Goal: Information Seeking & Learning: Learn about a topic

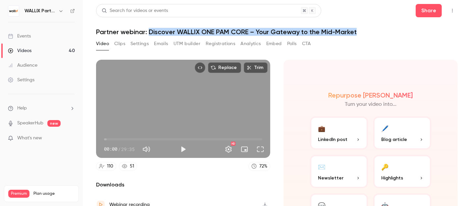
drag, startPoint x: 149, startPoint y: 30, endPoint x: 355, endPoint y: 30, distance: 205.3
click at [355, 30] on h1 "Partner webinar: Discover WALLIX ONE PAM CORE – Your Gateway to the Mid-Market" at bounding box center [277, 32] width 362 height 8
copy h1 "Discover WALLIX ONE PAM CORE – Your Gateway to the Mid-Market"
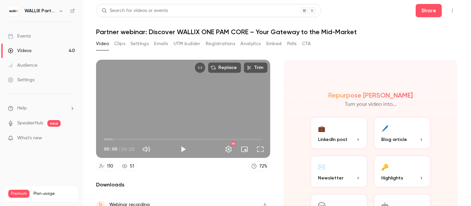
click at [34, 12] on h6 "WALLIX Partners Channel" at bounding box center [40, 11] width 31 height 7
click at [60, 11] on icon "button" at bounding box center [60, 10] width 5 height 5
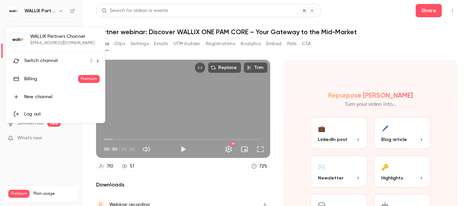
click at [50, 35] on div "WALLIX Partners Channel [EMAIL_ADDRESS][DOMAIN_NAME] Switch channel 2 Billing P…" at bounding box center [55, 74] width 99 height 95
click at [49, 39] on div "WALLIX Partners Channel [EMAIL_ADDRESS][DOMAIN_NAME] Switch channel 2 Billing P…" at bounding box center [55, 74] width 99 height 95
click at [333, 49] on div at bounding box center [235, 103] width 471 height 206
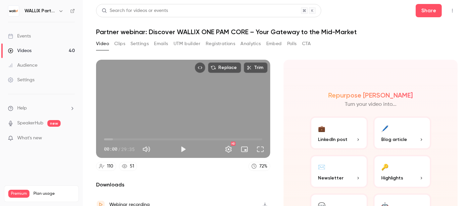
click at [59, 10] on icon "button" at bounding box center [60, 10] width 5 height 5
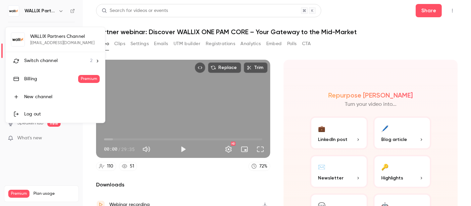
click at [96, 59] on icon at bounding box center [97, 61] width 5 height 5
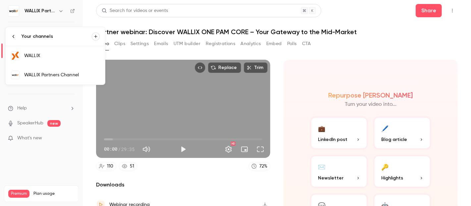
click at [52, 74] on div "WALLIX Partners Channel" at bounding box center [61, 75] width 75 height 7
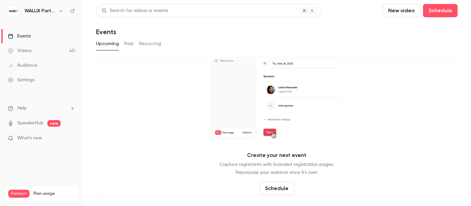
click at [129, 45] on button "Past" at bounding box center [129, 43] width 10 height 11
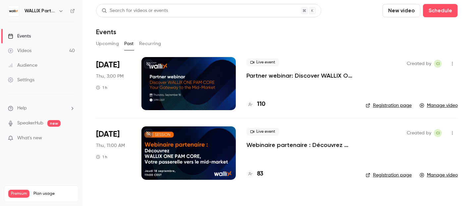
click at [257, 145] on p "Webinaire partenaire : Découvrez WALLIX ONE PAM CORE – Votre passerelle vers le…" at bounding box center [300, 145] width 109 height 8
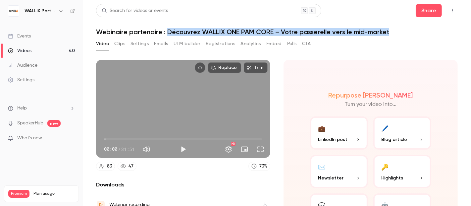
drag, startPoint x: 168, startPoint y: 31, endPoint x: 388, endPoint y: 34, distance: 219.6
click at [388, 34] on h1 "Webinaire partenaire : Découvrez WALLIX ONE PAM CORE – Votre passerelle vers le…" at bounding box center [277, 32] width 362 height 8
copy h1 "Découvrez WALLIX ONE PAM CORE – Votre passerelle vers le mid-market"
click at [157, 44] on button "Emails" at bounding box center [161, 43] width 14 height 11
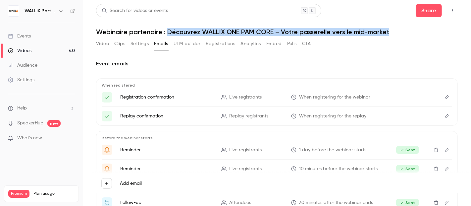
click at [139, 43] on button "Settings" at bounding box center [139, 43] width 18 height 11
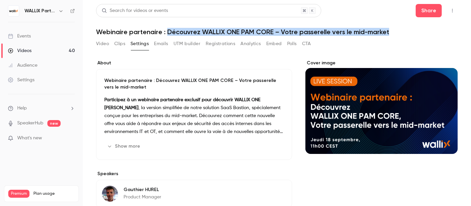
click at [26, 35] on div "Events" at bounding box center [19, 36] width 23 height 7
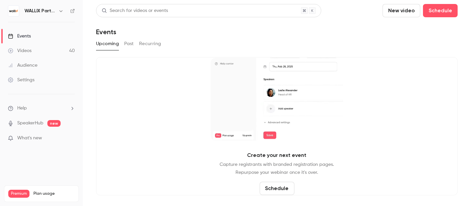
click at [40, 9] on h6 "WALLIX Partners Channel" at bounding box center [40, 11] width 31 height 7
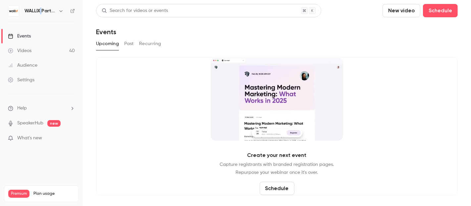
click at [41, 9] on h6 "WALLIX Partners Channel" at bounding box center [40, 11] width 31 height 7
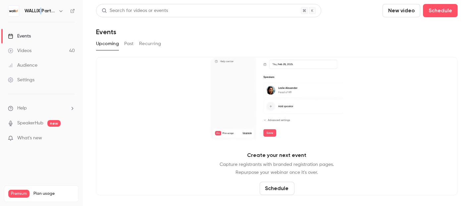
click at [61, 12] on icon "button" at bounding box center [60, 10] width 5 height 5
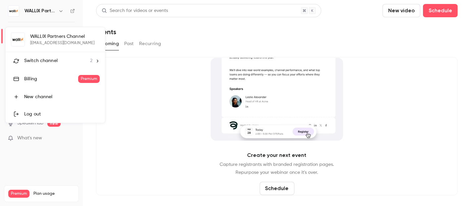
click at [56, 39] on div "WALLIX Partners Channel [EMAIL_ADDRESS][DOMAIN_NAME] Switch channel 2 Billing P…" at bounding box center [55, 74] width 99 height 95
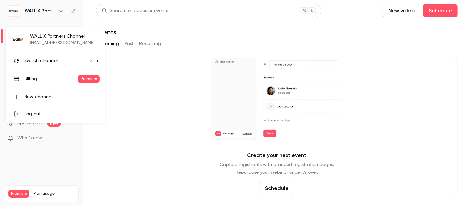
click at [45, 36] on div "WALLIX Partners Channel [EMAIL_ADDRESS][DOMAIN_NAME] Switch channel 2 Billing P…" at bounding box center [55, 74] width 99 height 95
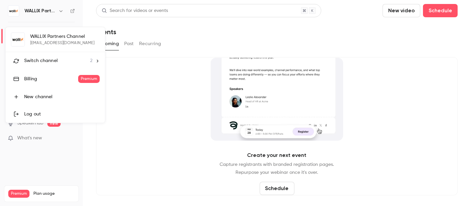
click at [25, 10] on div at bounding box center [235, 103] width 471 height 206
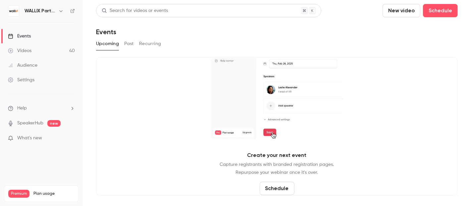
click at [13, 11] on img at bounding box center [13, 11] width 11 height 11
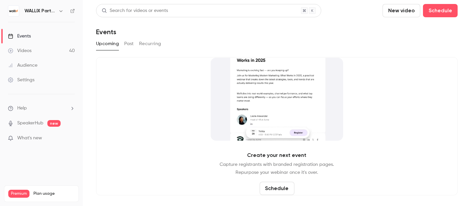
click at [125, 44] on button "Past" at bounding box center [129, 43] width 10 height 11
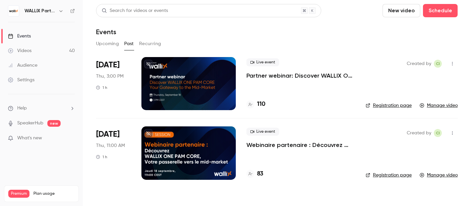
click at [263, 75] on p "Partner webinar: Discover WALLIX ONE PAM CORE – Your Gateway to the Mid-Market" at bounding box center [300, 76] width 109 height 8
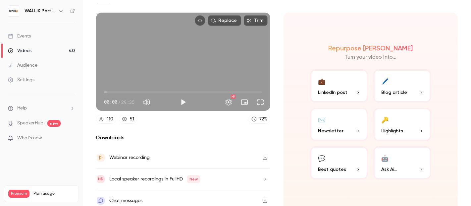
scroll to position [50, 0]
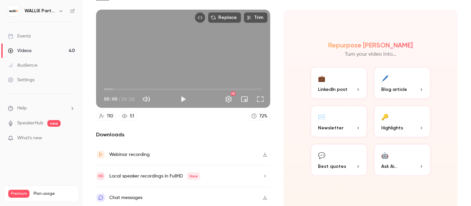
click at [140, 152] on div "Webinar recording" at bounding box center [129, 154] width 40 height 8
click at [25, 35] on div "Events" at bounding box center [19, 36] width 23 height 7
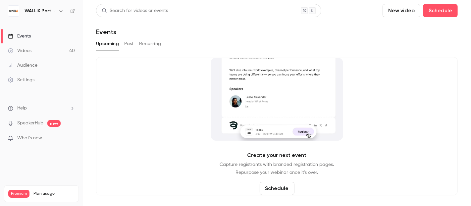
click at [130, 43] on button "Past" at bounding box center [129, 43] width 10 height 11
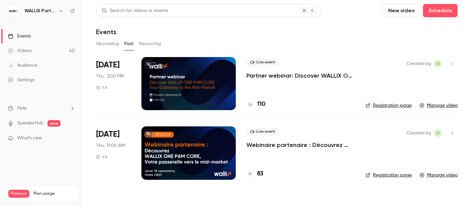
click at [287, 74] on p "Partner webinar: Discover WALLIX ONE PAM CORE – Your Gateway to the Mid-Market" at bounding box center [300, 76] width 109 height 8
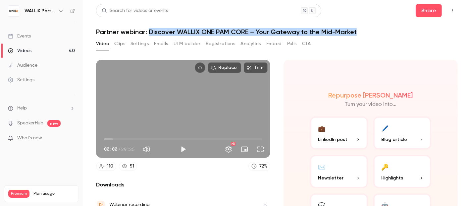
drag, startPoint x: 148, startPoint y: 31, endPoint x: 356, endPoint y: 32, distance: 207.6
click at [356, 32] on h1 "Partner webinar: Discover WALLIX ONE PAM CORE – Your Gateway to the Mid-Market" at bounding box center [277, 32] width 362 height 8
copy h1 "Discover WALLIX ONE PAM CORE – Your Gateway to the Mid-Market"
click at [157, 42] on button "Emails" at bounding box center [161, 43] width 14 height 11
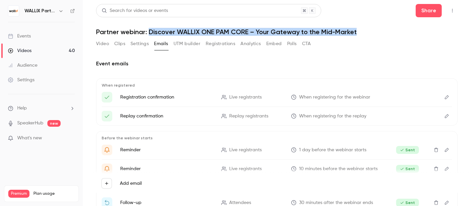
click at [101, 41] on button "Video" at bounding box center [102, 43] width 13 height 11
